Goal: Transaction & Acquisition: Purchase product/service

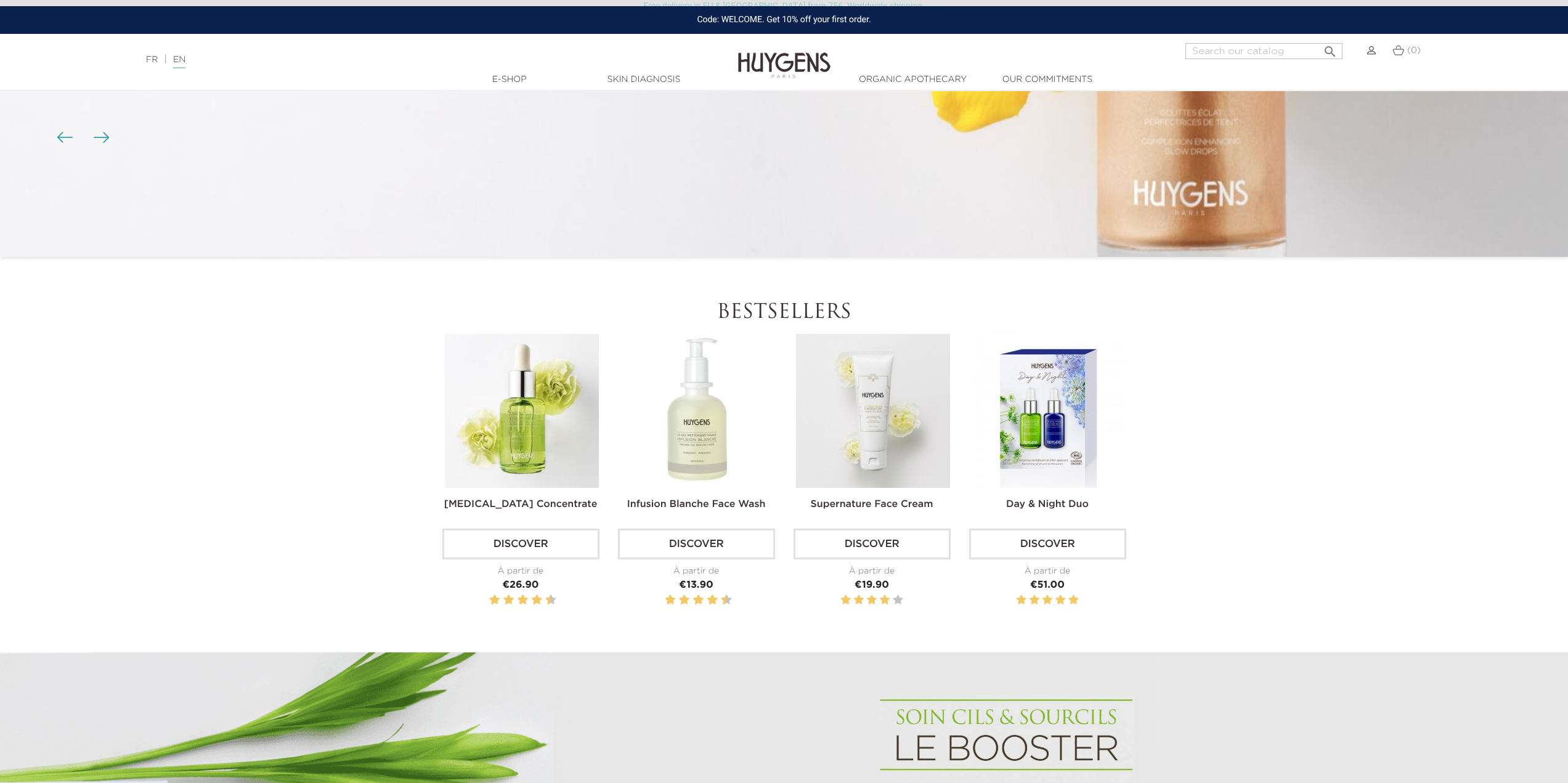
scroll to position [432, 0]
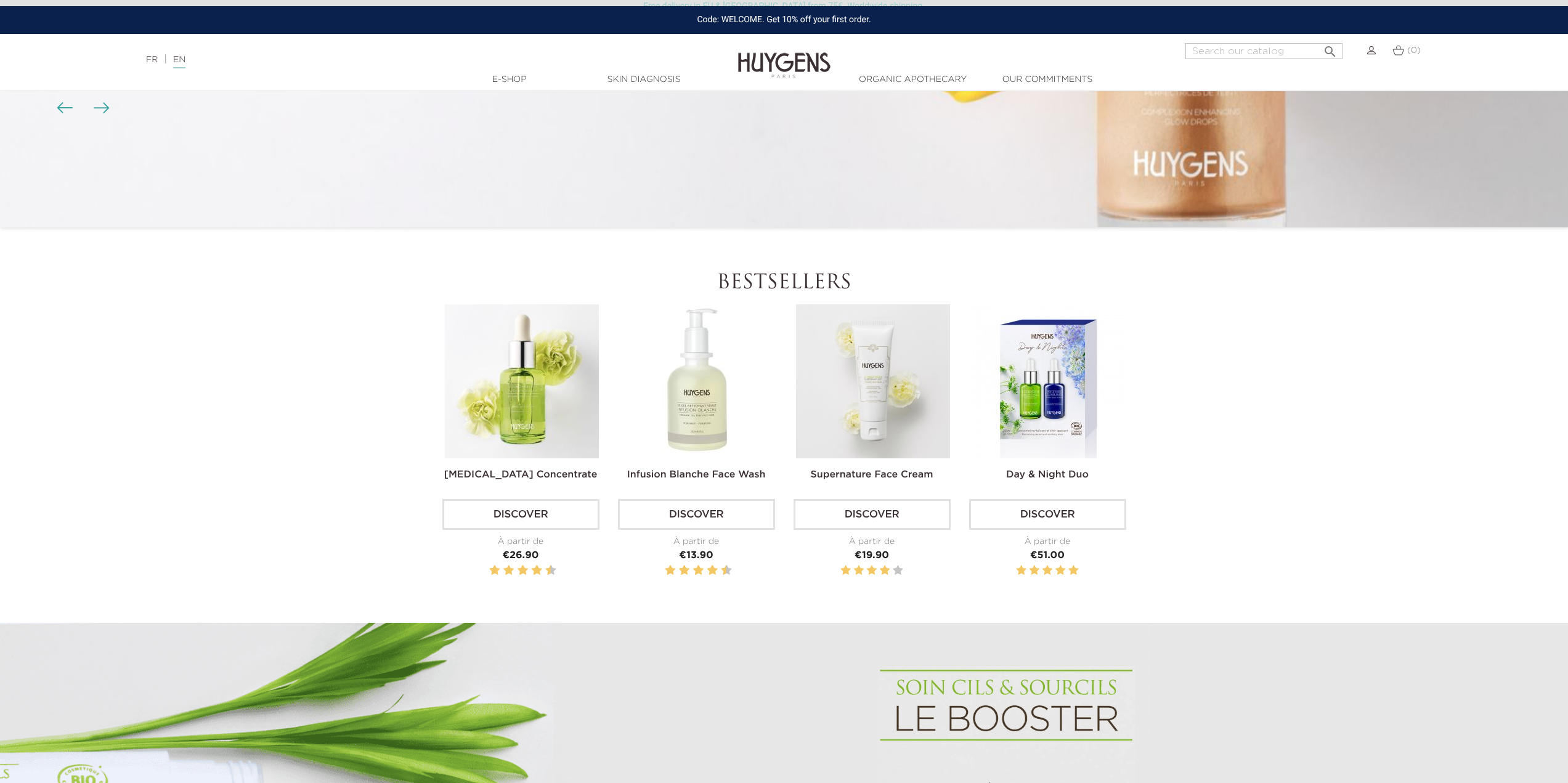
click at [514, 515] on link "Discover" at bounding box center [521, 514] width 157 height 31
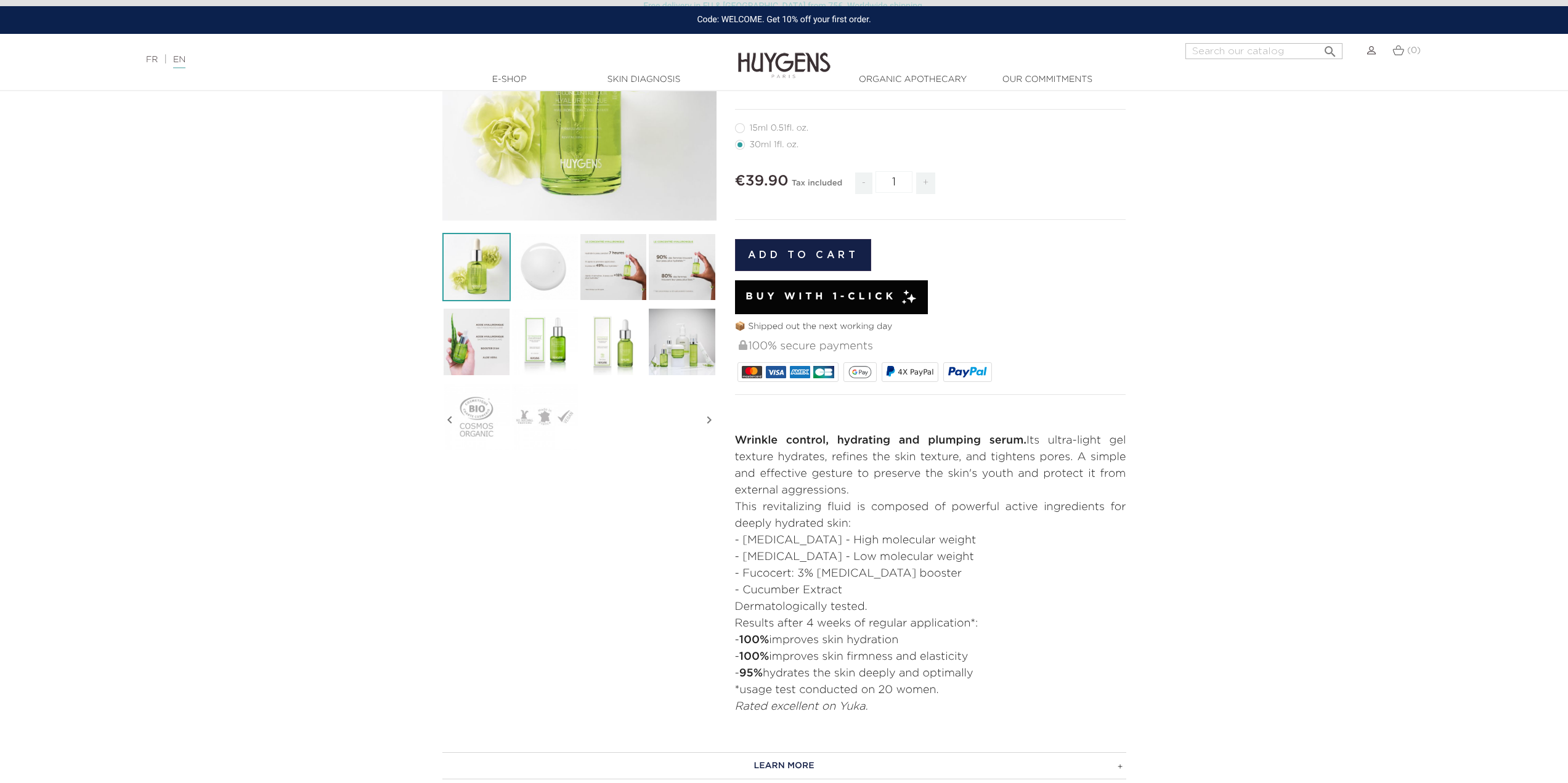
scroll to position [185, 0]
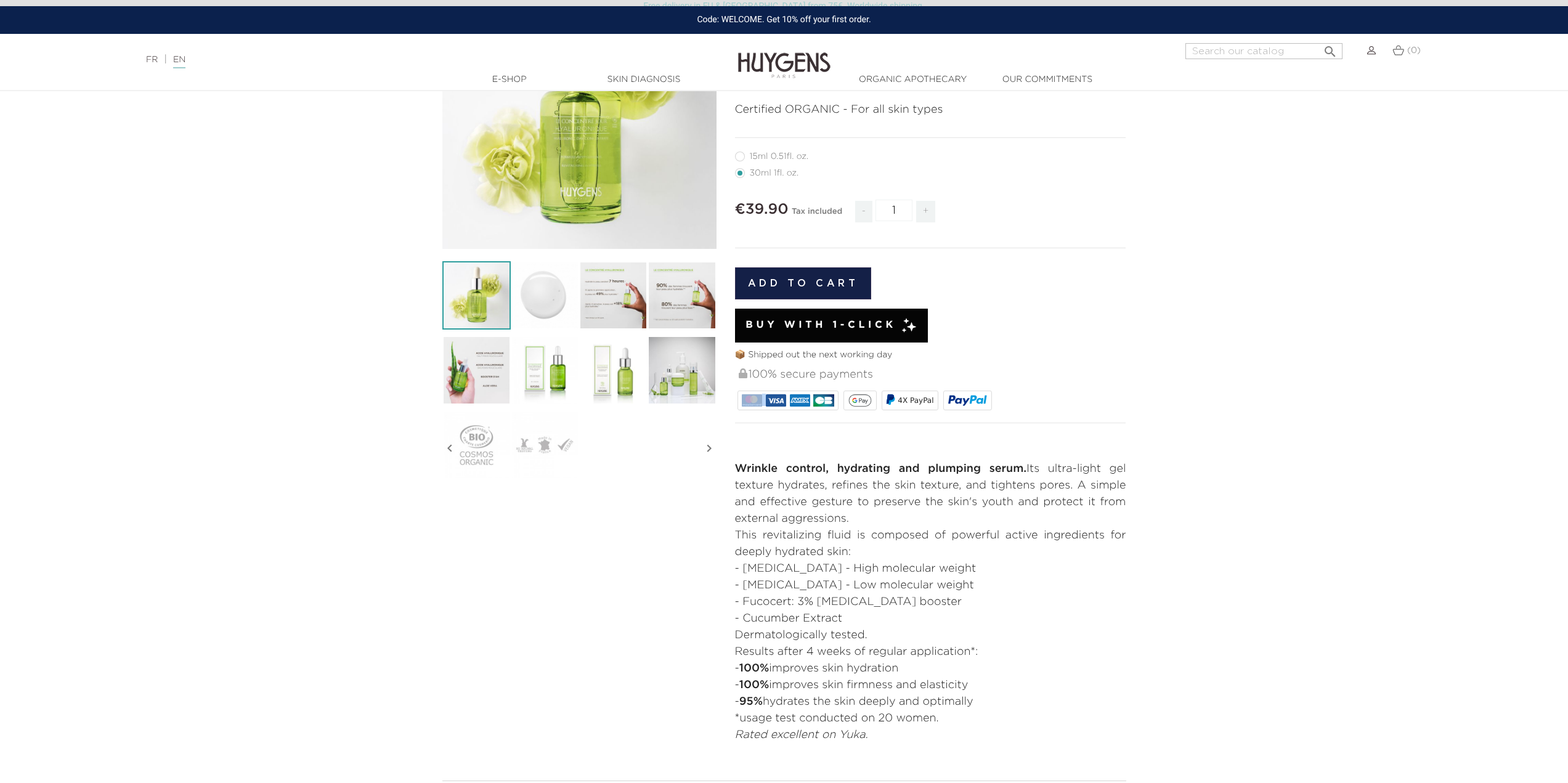
drag, startPoint x: 741, startPoint y: 407, endPoint x: 770, endPoint y: 407, distance: 29.0
click at [768, 407] on div at bounding box center [788, 401] width 102 height 20
drag, startPoint x: 773, startPoint y: 407, endPoint x: 788, endPoint y: 409, distance: 15.1
click at [787, 409] on div at bounding box center [788, 401] width 102 height 20
click at [801, 408] on div at bounding box center [788, 401] width 102 height 20
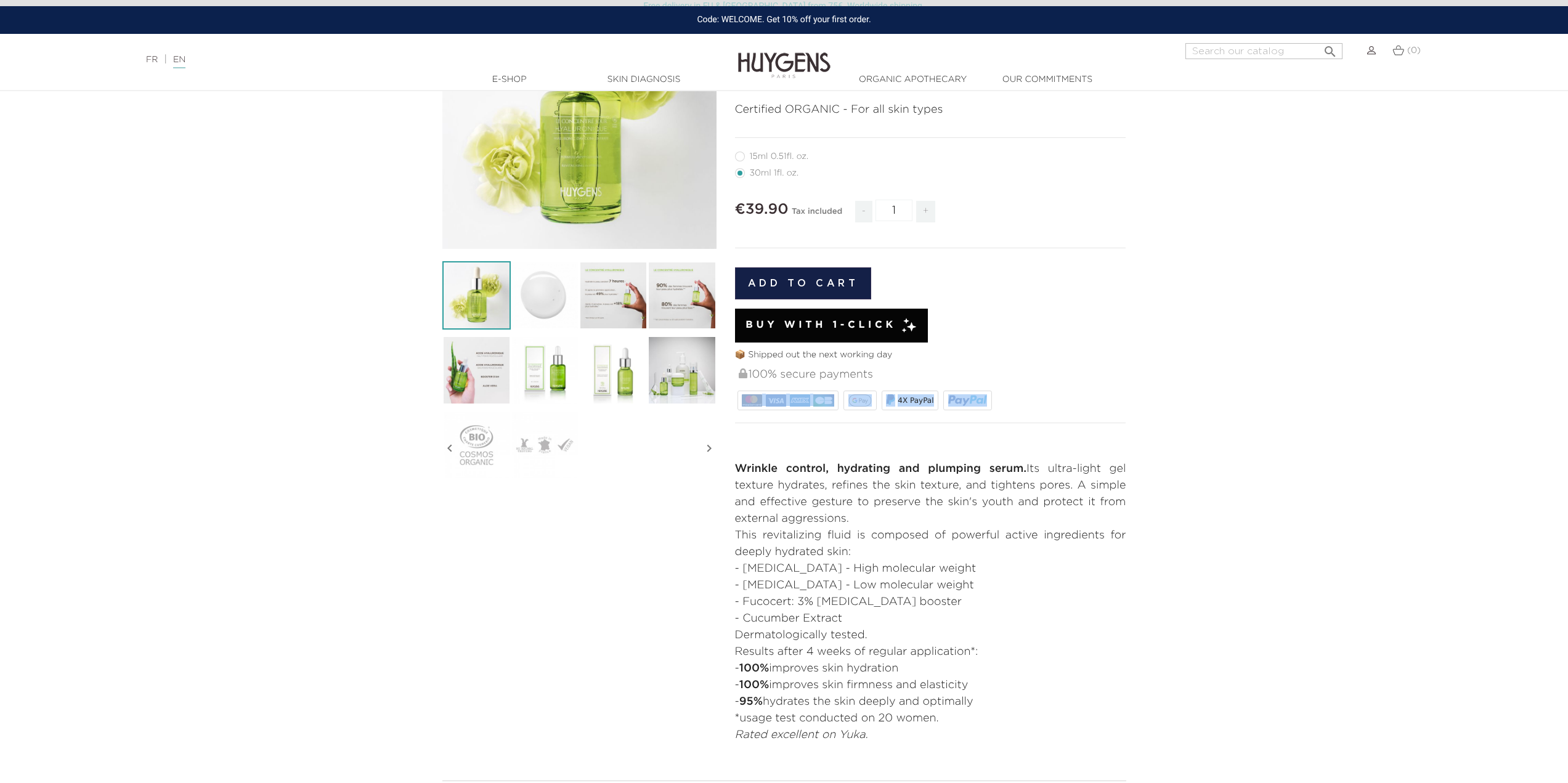
drag, startPoint x: 985, startPoint y: 405, endPoint x: 730, endPoint y: 394, distance: 255.2
click at [730, 394] on div "MOISTURISING WRINKLE CONTROL SERUM [MEDICAL_DATA] Concentrate" at bounding box center [930, 360] width 410 height 769
click at [771, 405] on img at bounding box center [775, 400] width 21 height 12
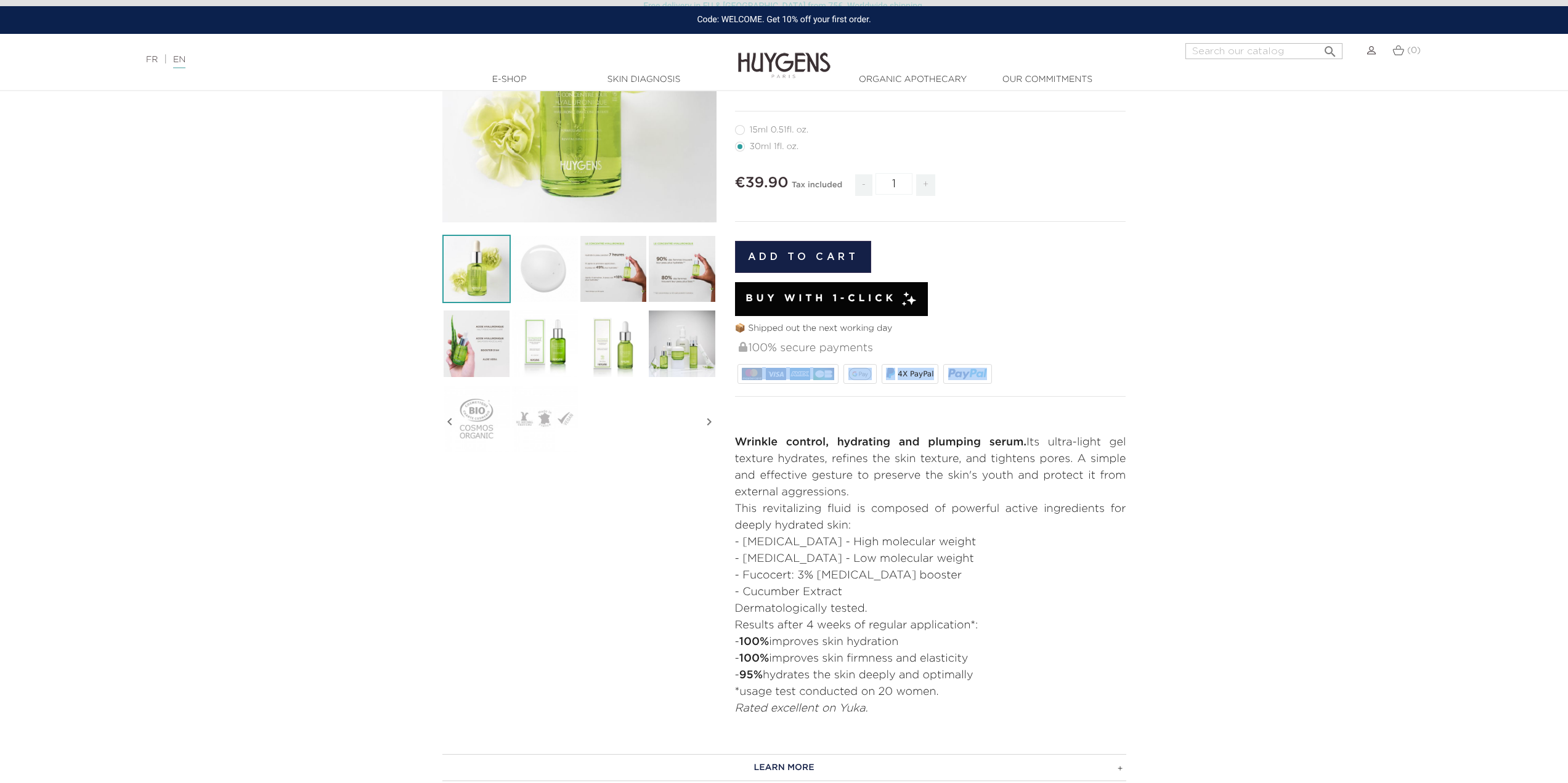
scroll to position [123, 0]
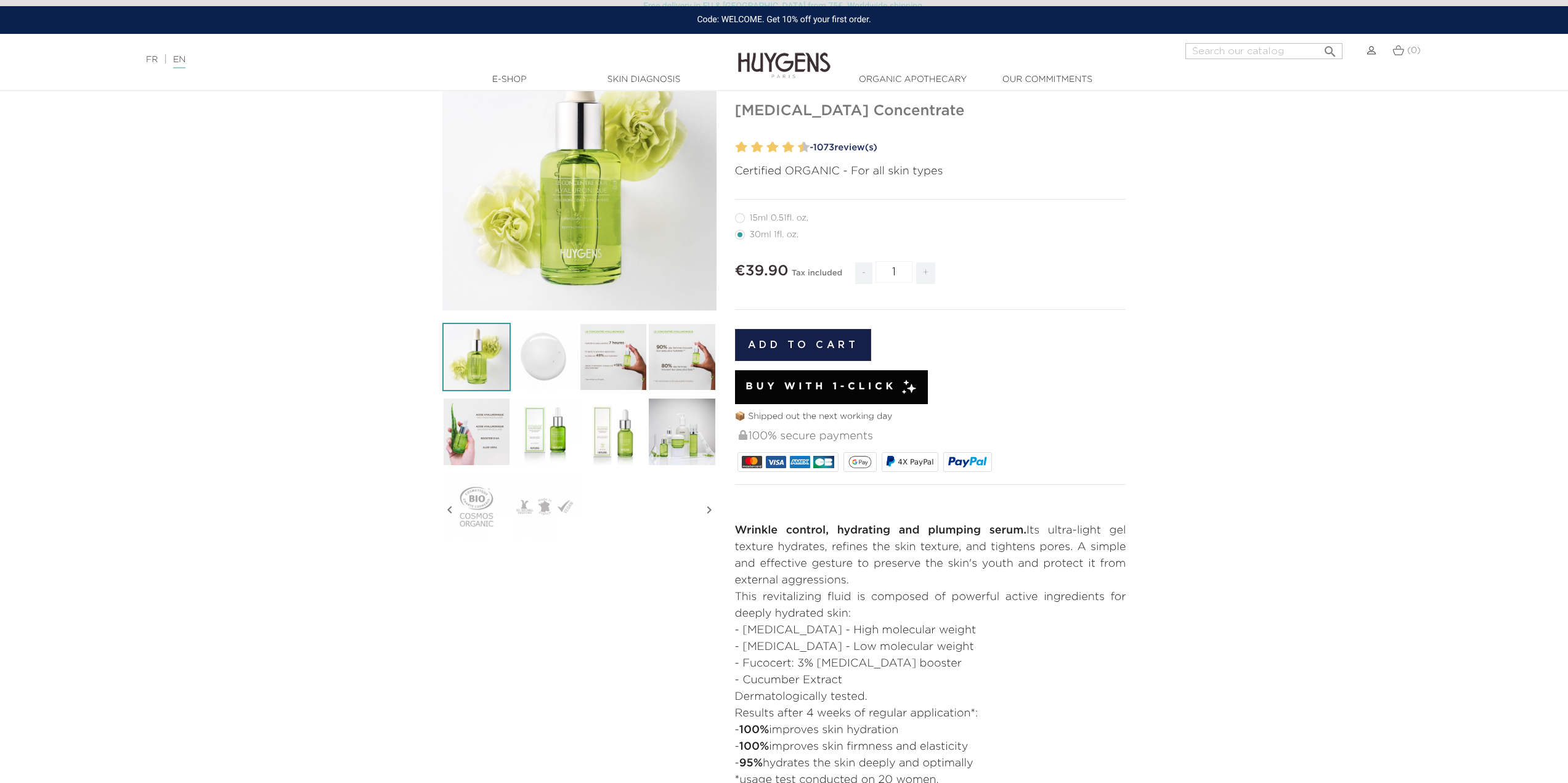
click at [1050, 482] on form "15ml 0.51fl. oz. 30ml 1fl. oz." at bounding box center [930, 357] width 391 height 295
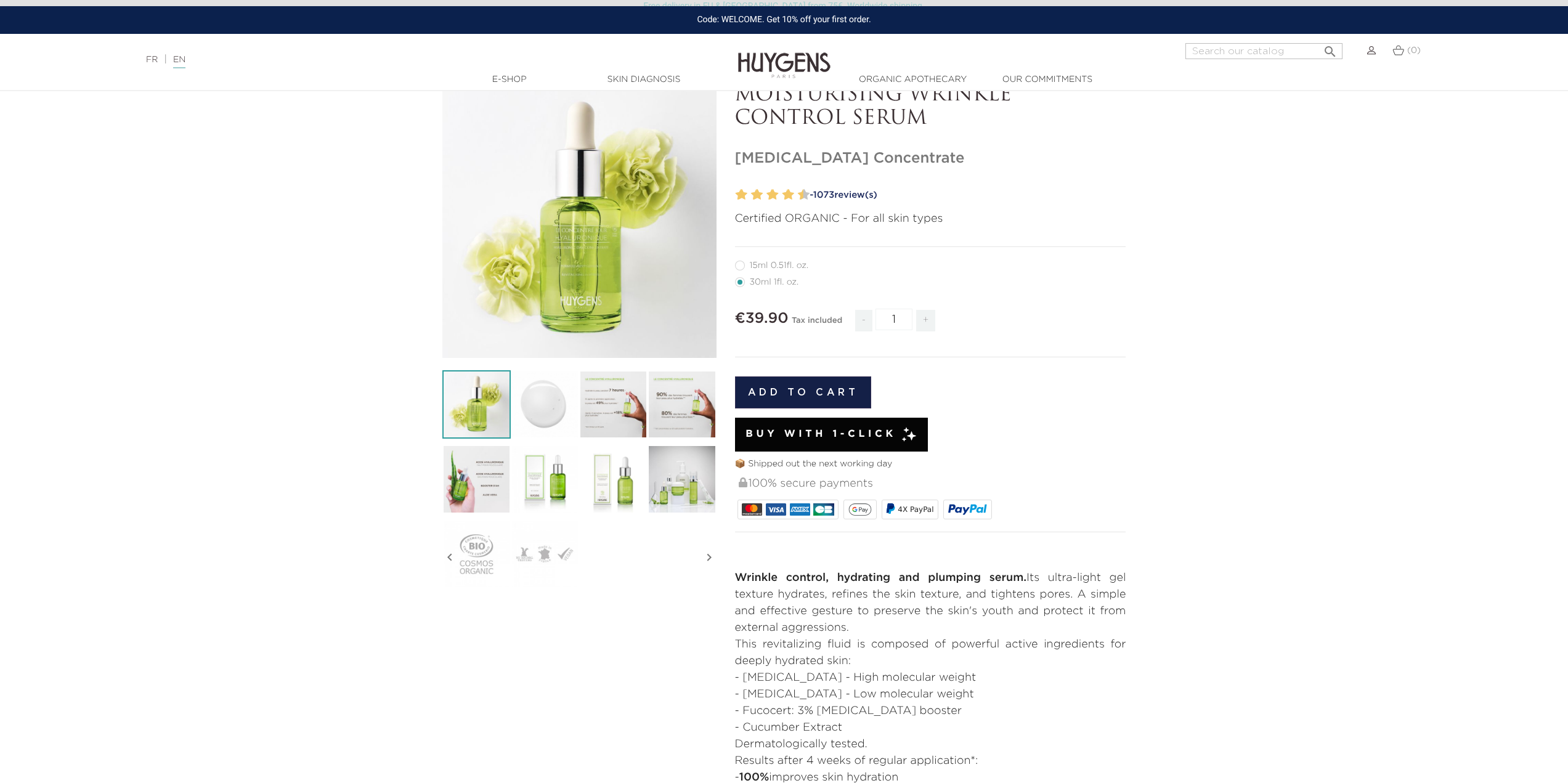
scroll to position [0, 0]
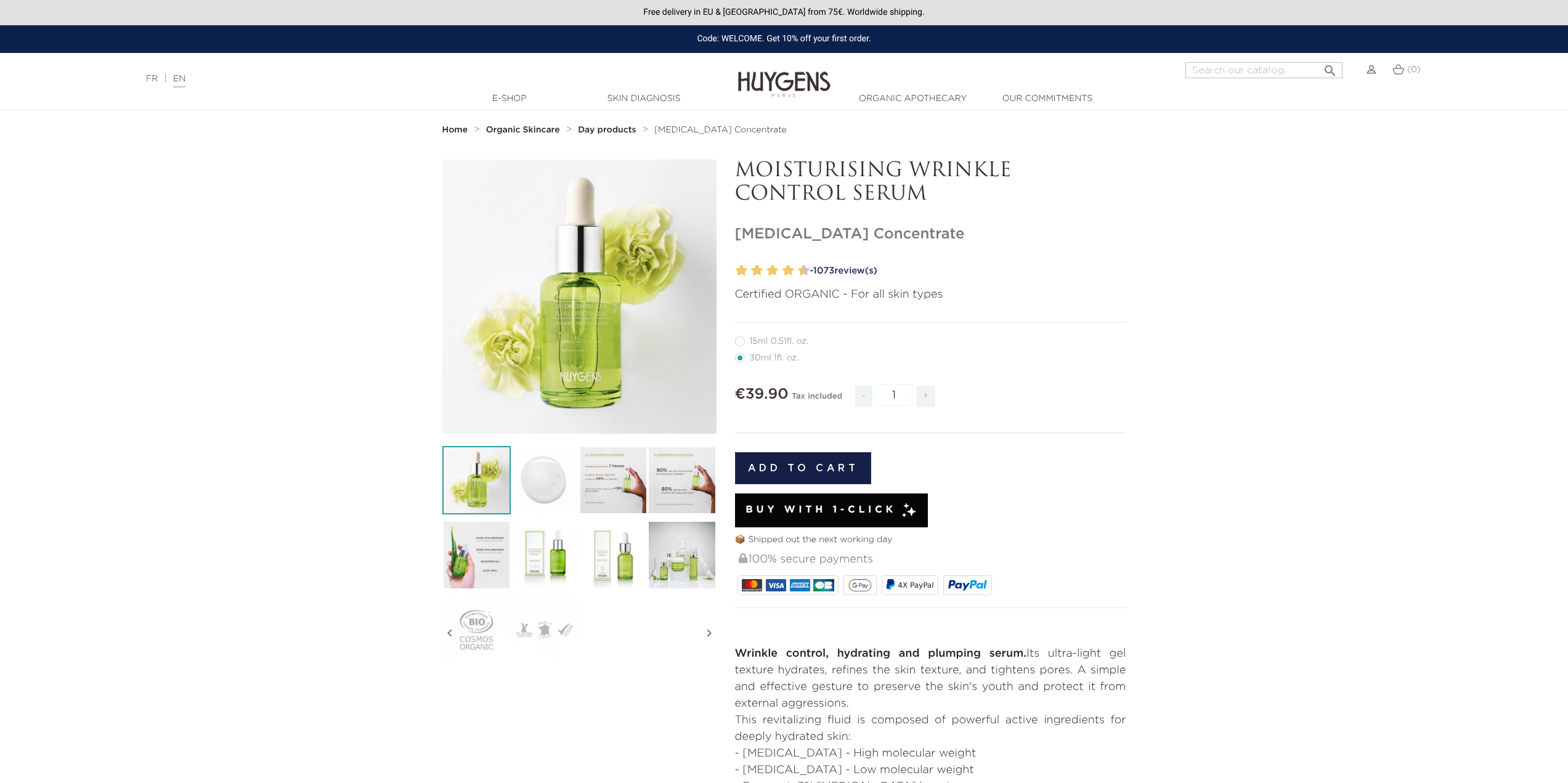
click at [764, 346] on label12"] "15ml 0.51fl. oz." at bounding box center [779, 341] width 89 height 10
radio input "true"
click at [764, 358] on label22"] "30ml 1fl. oz." at bounding box center [774, 358] width 79 height 10
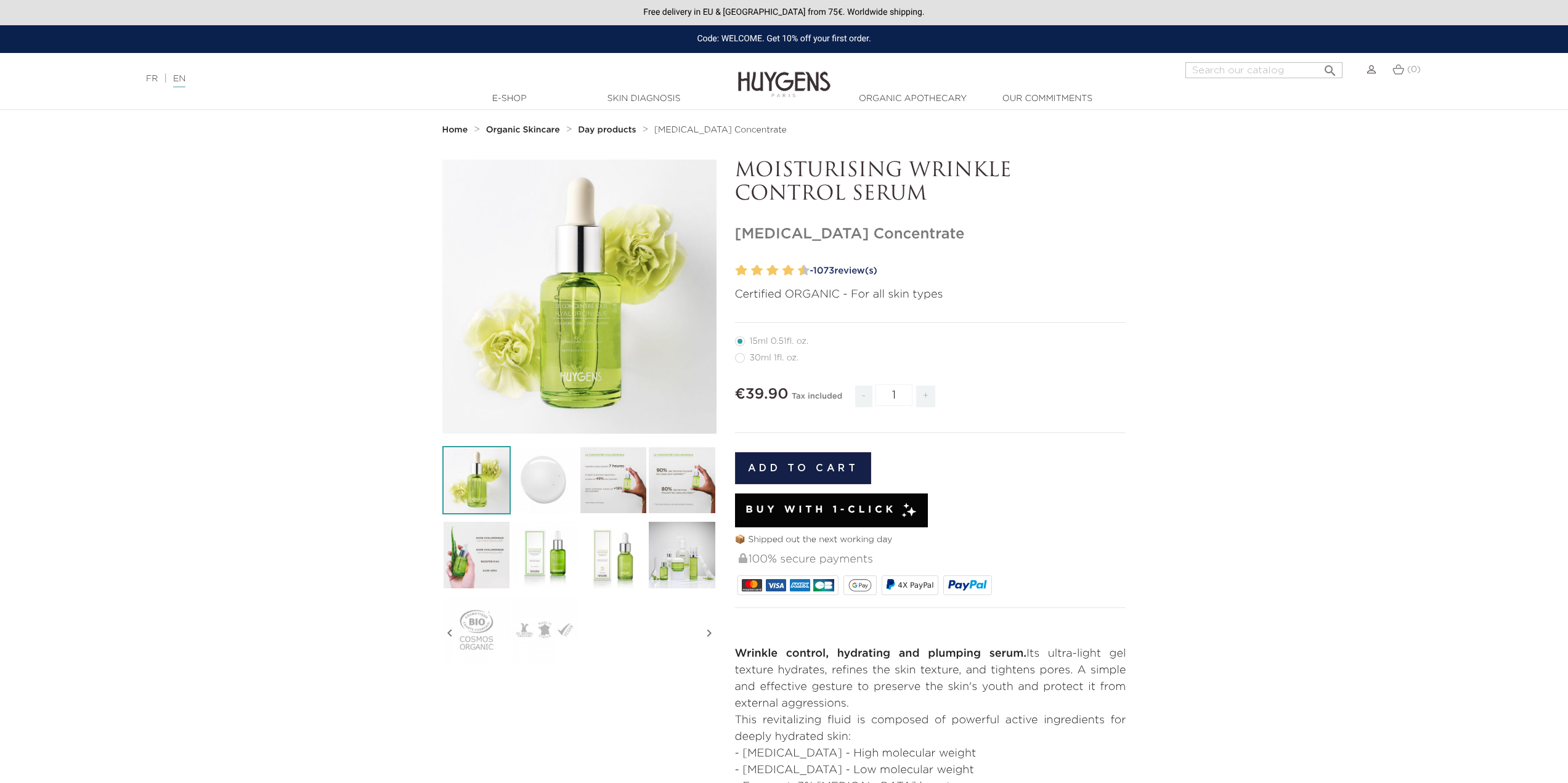
radio input "true"
click at [871, 395] on span "-" at bounding box center [863, 397] width 17 height 22
drag, startPoint x: 795, startPoint y: 543, endPoint x: 828, endPoint y: 547, distance: 33.2
click at [828, 547] on div "Add to cart 📦 Shipped out the next working day 100% secure payments 4X PayPal" at bounding box center [930, 520] width 391 height 155
click at [850, 543] on p "📦 Shipped out the next working day" at bounding box center [930, 540] width 391 height 13
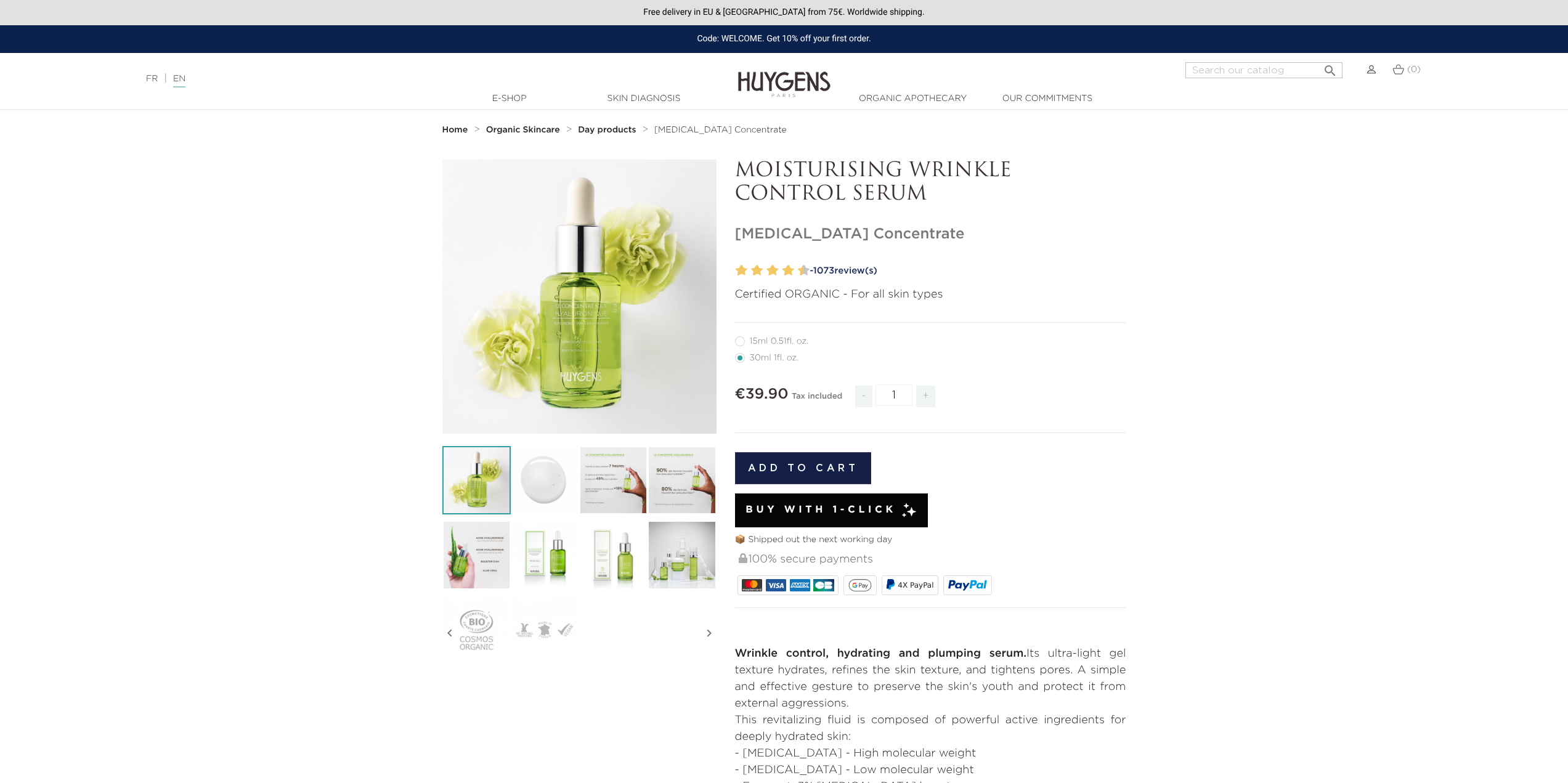
click at [808, 292] on p "Certified ORGANIC - For all skin types" at bounding box center [930, 295] width 391 height 17
click at [833, 297] on p "Certified ORGANIC - For all skin types" at bounding box center [930, 295] width 391 height 17
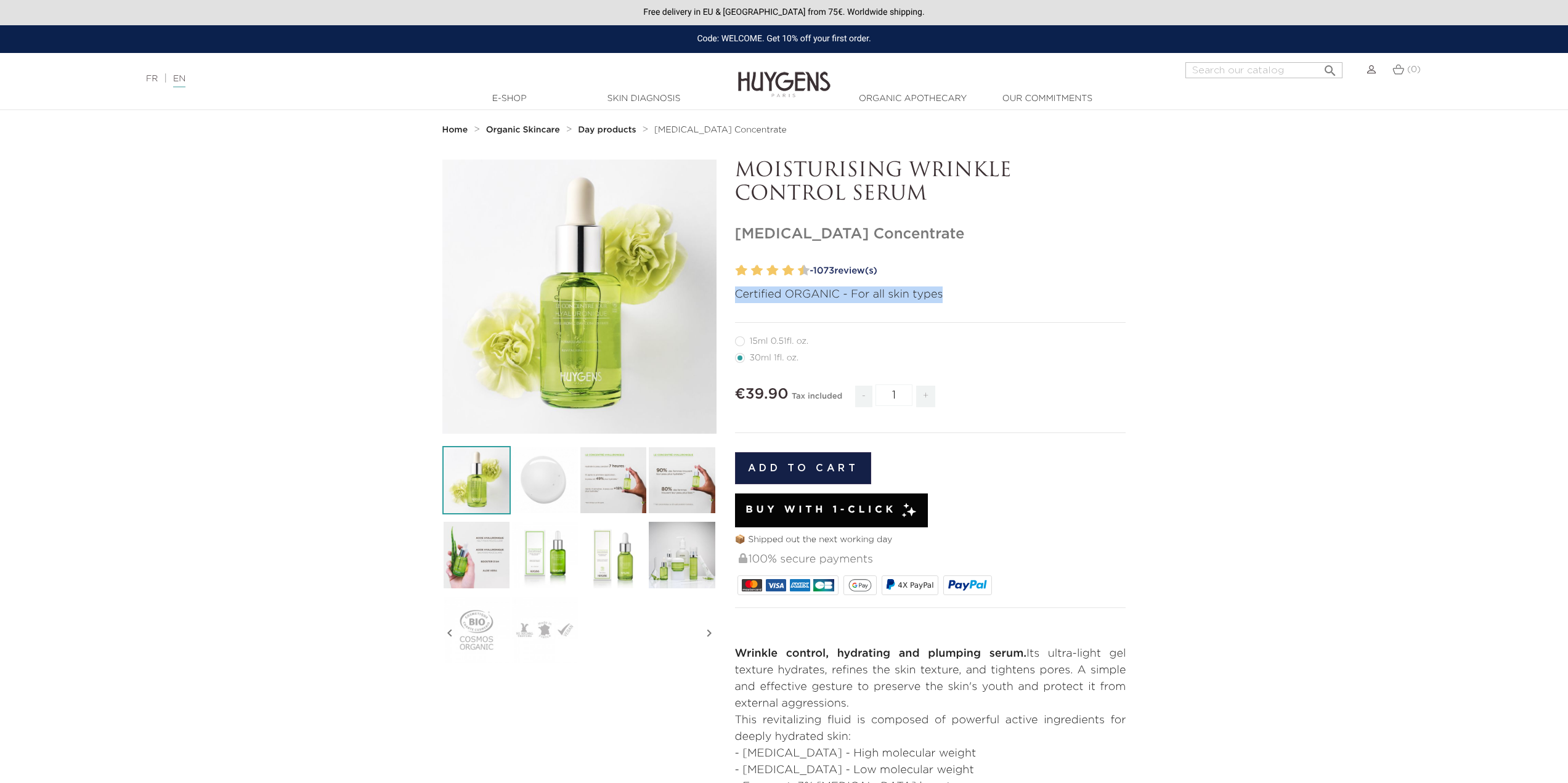
click at [833, 297] on p "Certified ORGANIC - For all skin types" at bounding box center [930, 295] width 391 height 17
click at [816, 297] on p "Certified ORGANIC - For all skin types" at bounding box center [930, 295] width 391 height 17
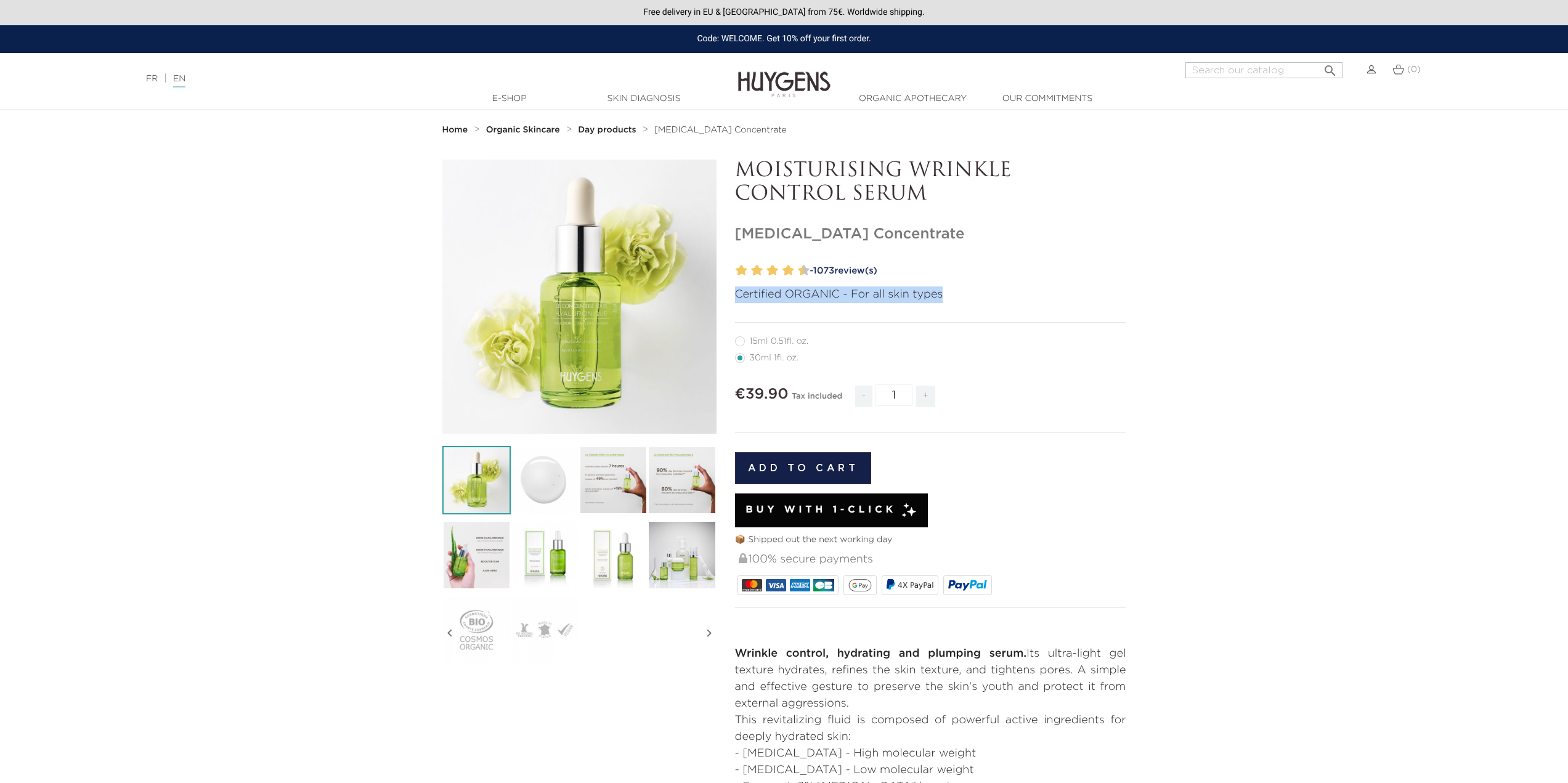
click at [823, 299] on p "Certified ORGANIC - For all skin types" at bounding box center [930, 295] width 391 height 17
drag, startPoint x: 1180, startPoint y: 381, endPoint x: 1175, endPoint y: 386, distance: 7.1
click at [1180, 381] on section "  " at bounding box center [784, 553] width 1568 height 788
